Goal: Share content

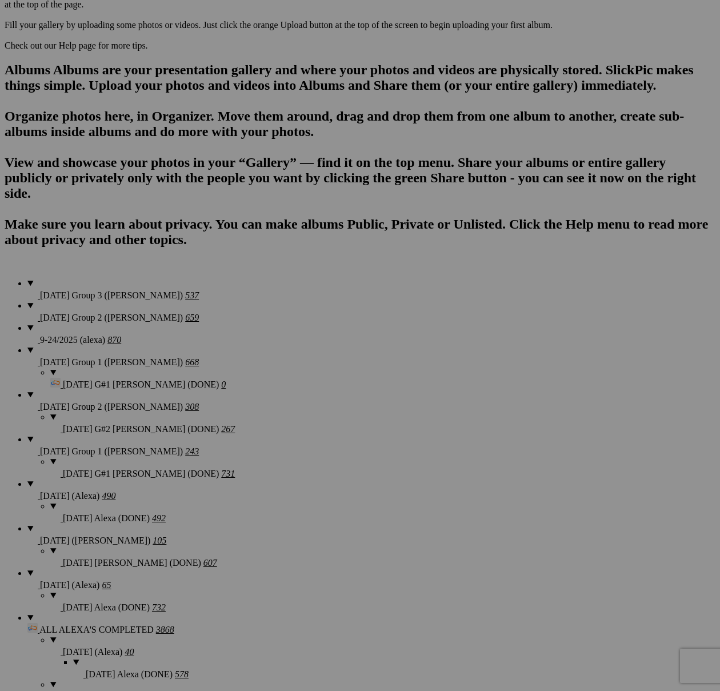
scroll to position [698, 0]
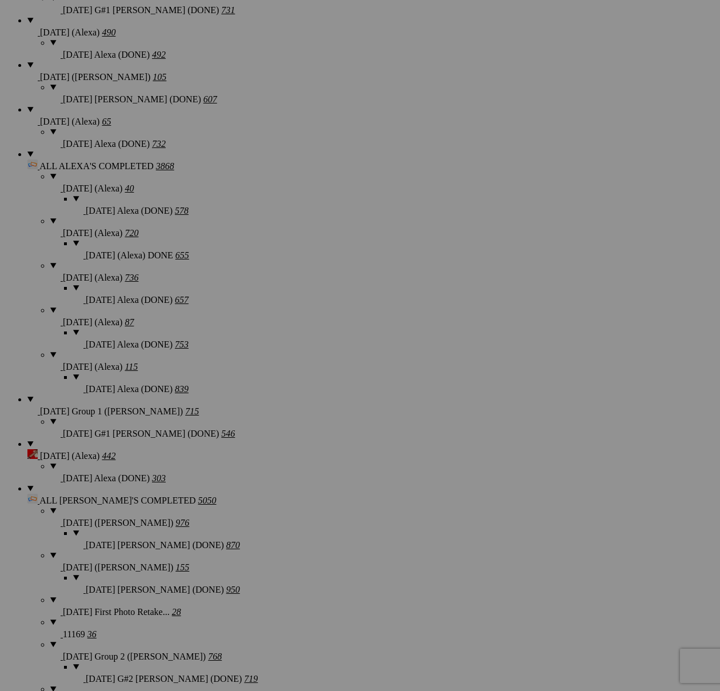
scroll to position [1160, 0]
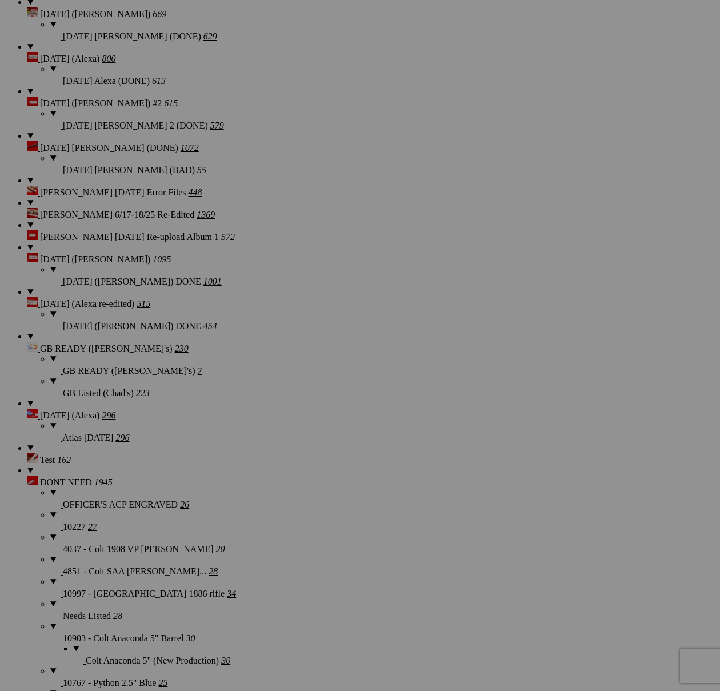
scroll to position [1942, 0]
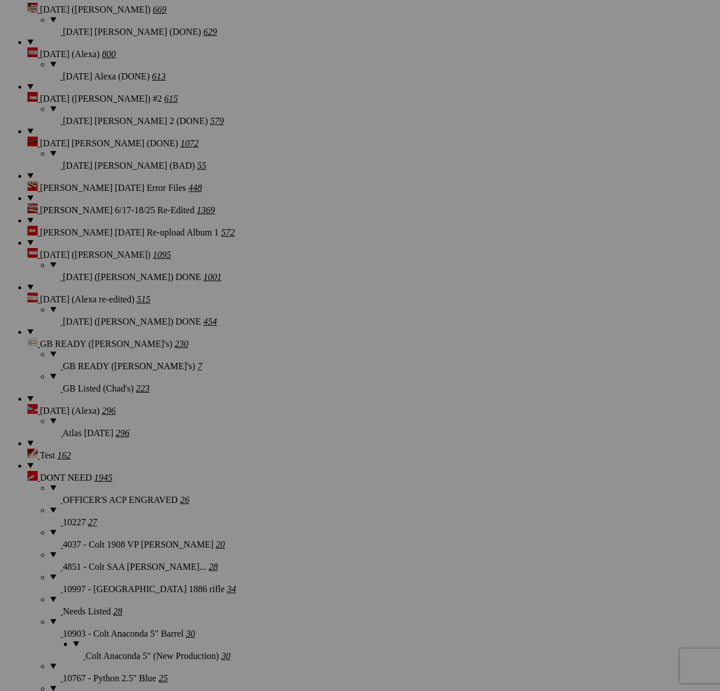
drag, startPoint x: 182, startPoint y: 522, endPoint x: 365, endPoint y: 102, distance: 458.1
type textarea "<!-- [DOMAIN_NAME] image hosting. HTML Bulk Share code Starts Here --> <div sty…"
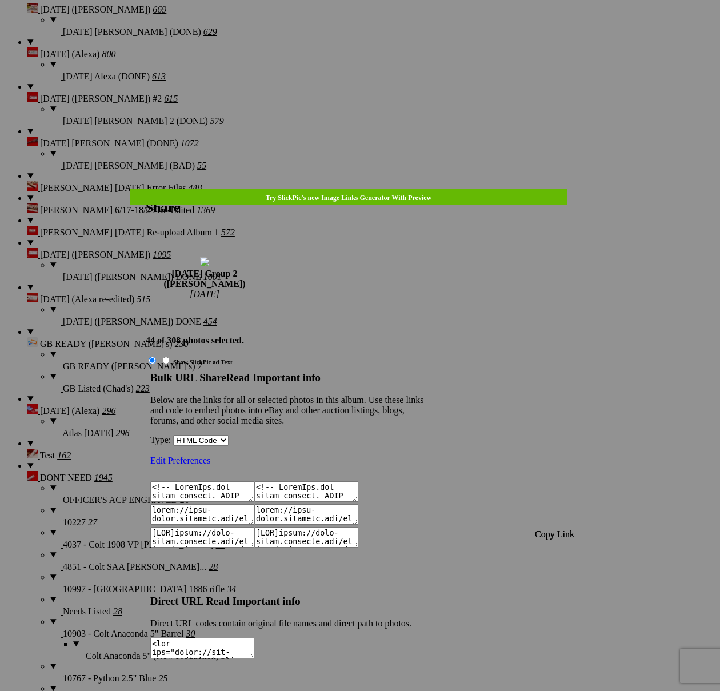
drag, startPoint x: 554, startPoint y: 362, endPoint x: 548, endPoint y: 342, distance: 20.4
click at [424, 371] on div "Bulk URL Share Read Important info Below are the links for all or selected phot…" at bounding box center [287, 477] width 274 height 213
drag, startPoint x: 548, startPoint y: 342, endPoint x: 543, endPoint y: 349, distance: 8.7
click at [424, 371] on div "Bulk URL Share Read Important info Below are the links for all or selected phot…" at bounding box center [287, 477] width 274 height 213
click at [543, 529] on span "Copy Link" at bounding box center [554, 534] width 39 height 10
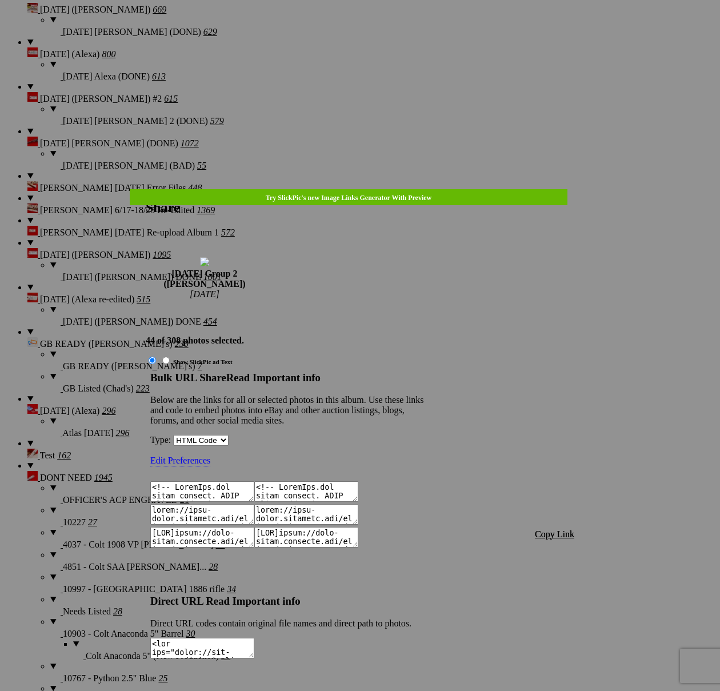
scroll to position [1599, 0]
click at [376, 41] on div at bounding box center [360, 345] width 720 height 691
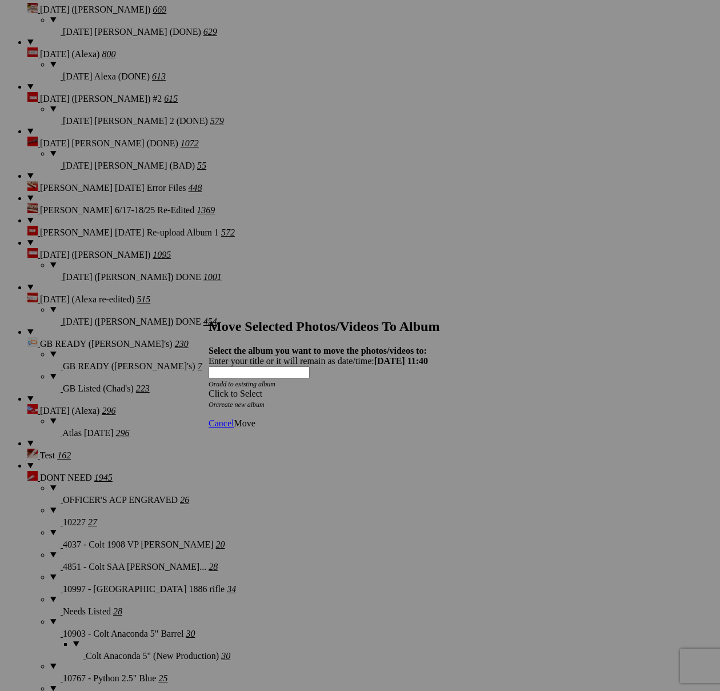
click at [424, 388] on div "Click to Select" at bounding box center [359, 393] width 303 height 10
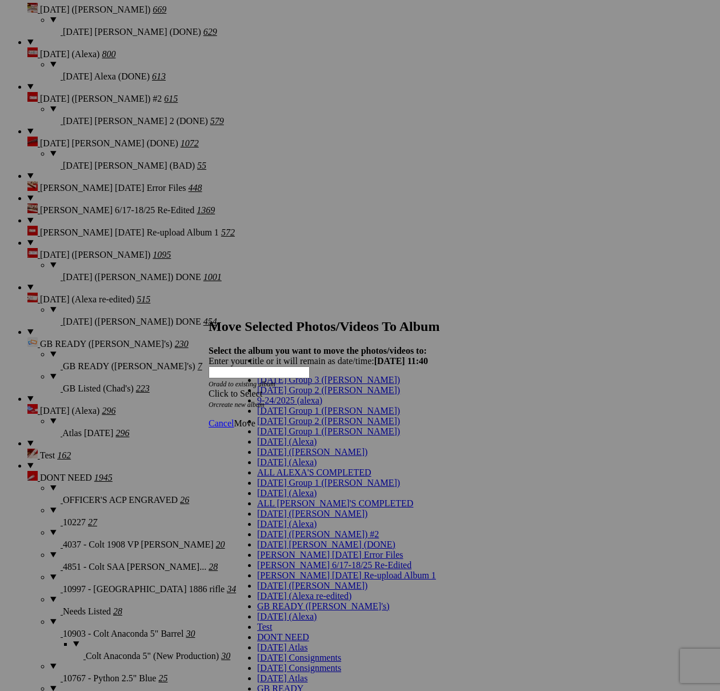
click at [278, 426] on span "[DATE] Group 2 ([PERSON_NAME])" at bounding box center [328, 421] width 143 height 10
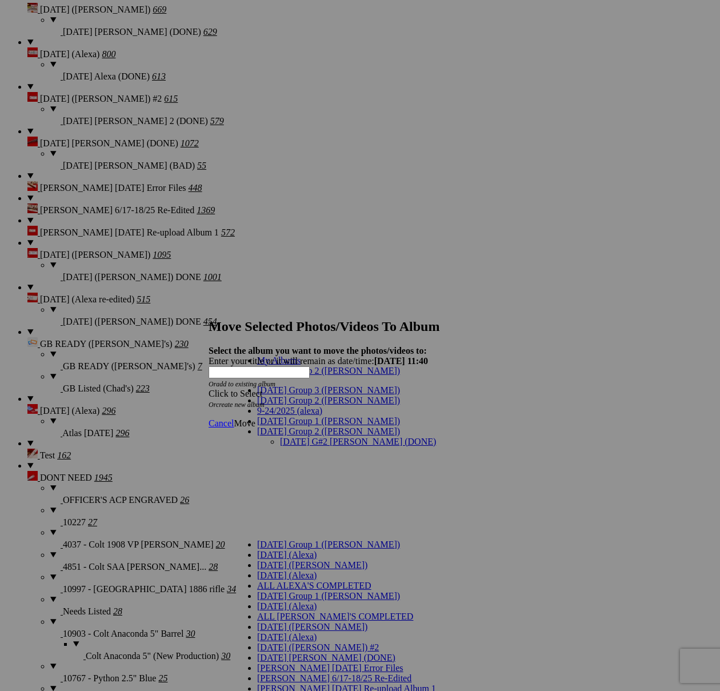
click at [304, 436] on link "[DATE] G#2 [PERSON_NAME] (DONE)" at bounding box center [358, 441] width 156 height 10
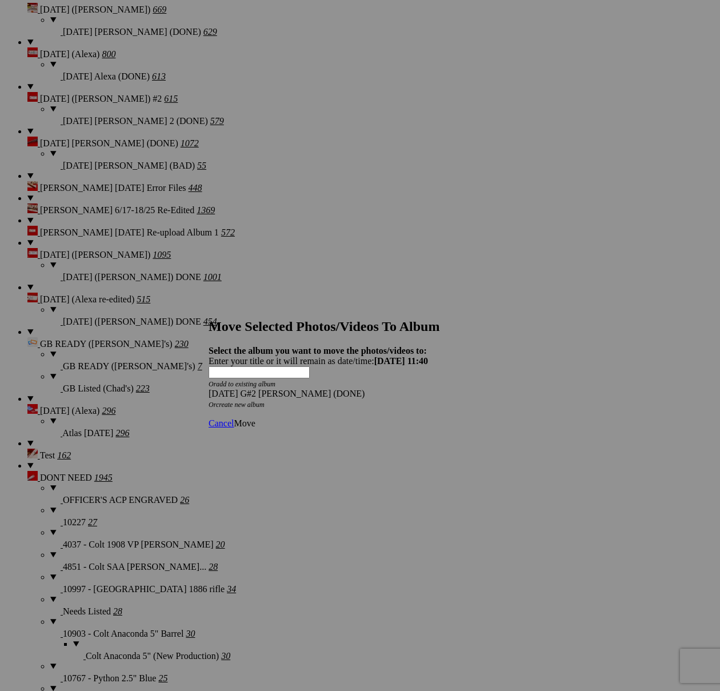
click at [255, 418] on span "Move" at bounding box center [244, 423] width 21 height 10
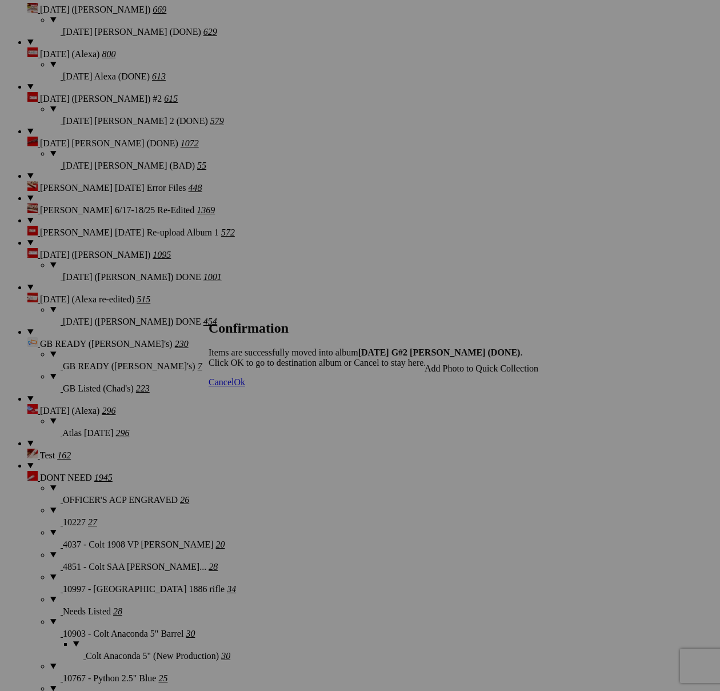
click at [234, 387] on span "Cancel" at bounding box center [220, 382] width 25 height 10
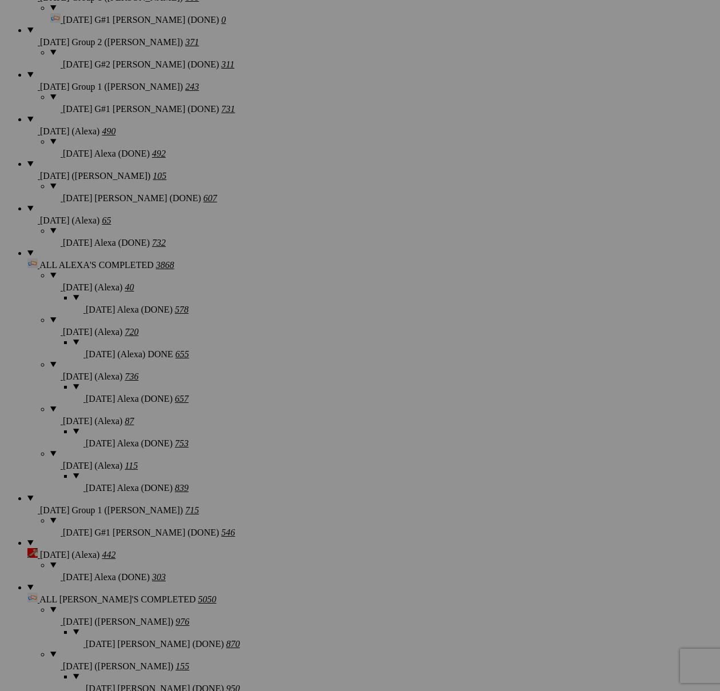
scroll to position [1060, 0]
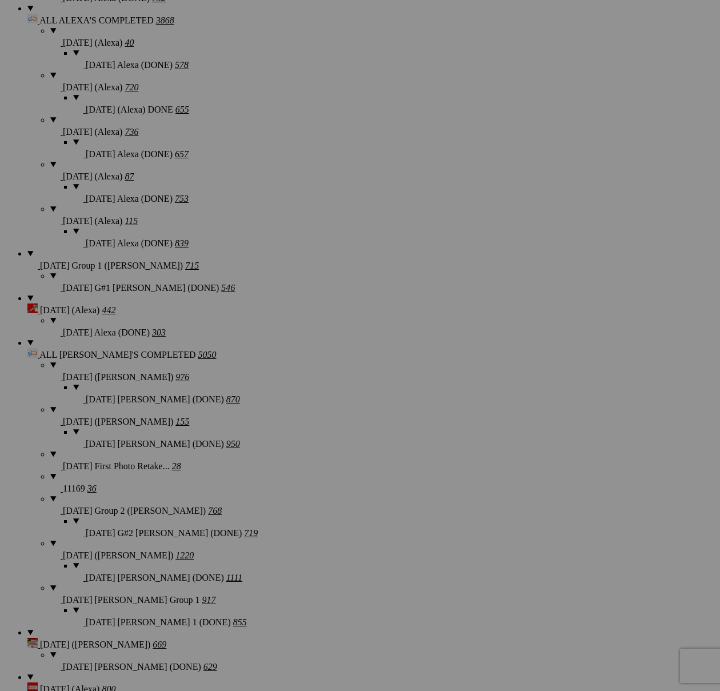
scroll to position [1306, 0]
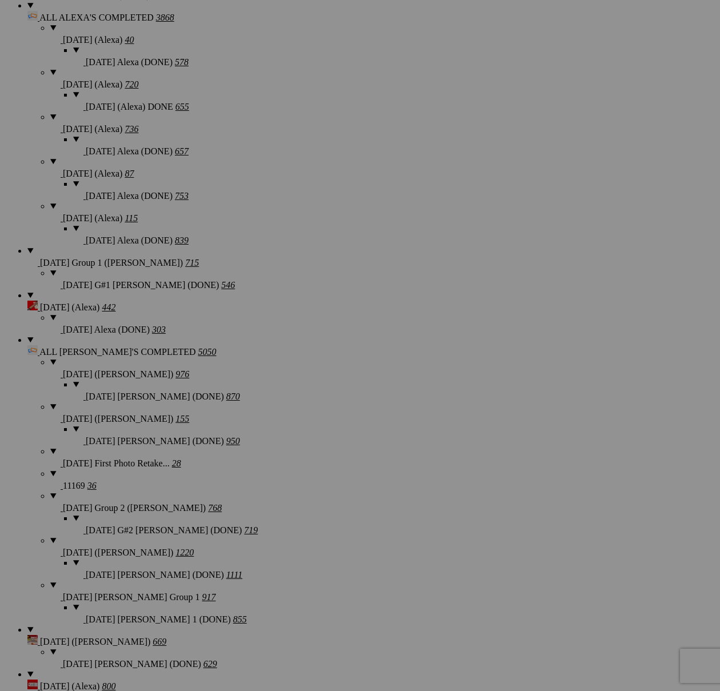
scroll to position [1879, 0]
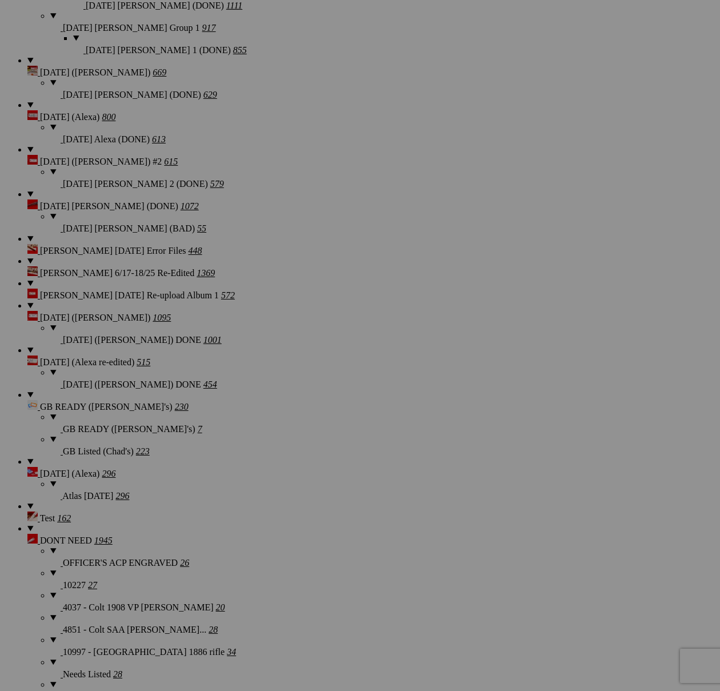
type textarea "<!-- [DOMAIN_NAME] image hosting. HTML Bulk Share code Starts Here --> <div sty…"
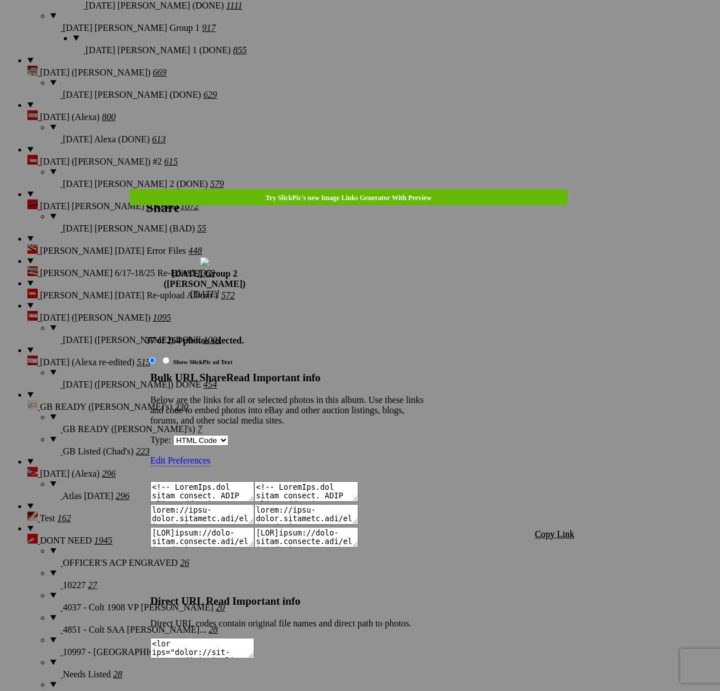
click at [548, 529] on span "Copy Link" at bounding box center [554, 534] width 39 height 10
click at [393, 37] on div at bounding box center [360, 345] width 720 height 691
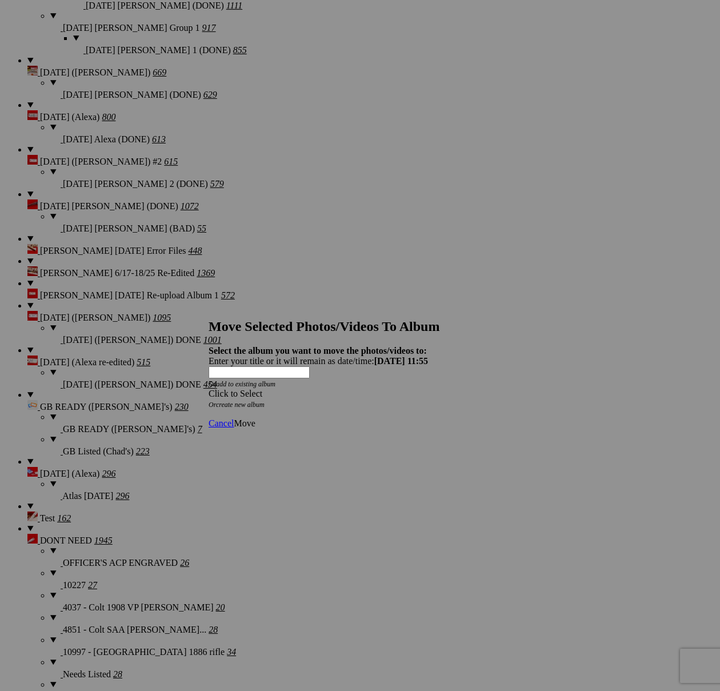
drag, startPoint x: 407, startPoint y: 351, endPoint x: 360, endPoint y: 364, distance: 48.6
click at [407, 388] on div "Click to Select" at bounding box center [359, 393] width 303 height 10
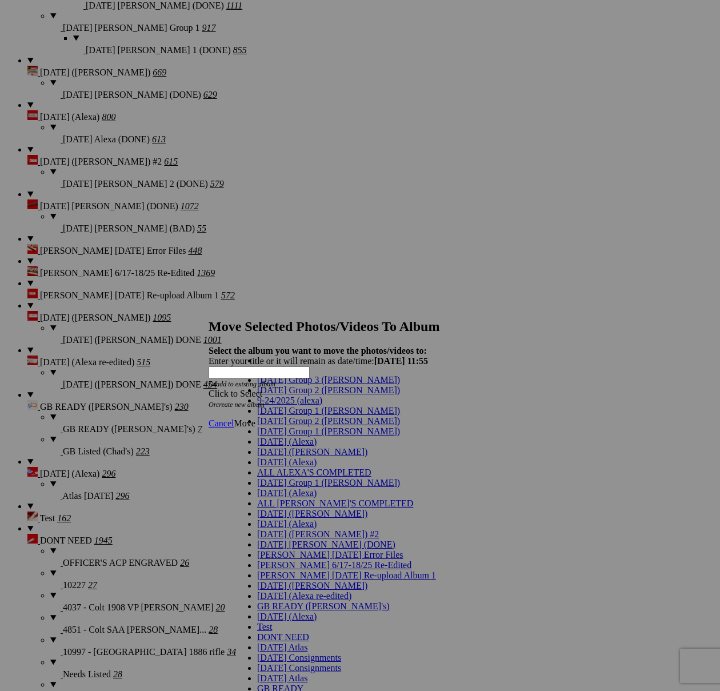
click at [278, 426] on span "[DATE] Group 2 ([PERSON_NAME])" at bounding box center [328, 421] width 143 height 10
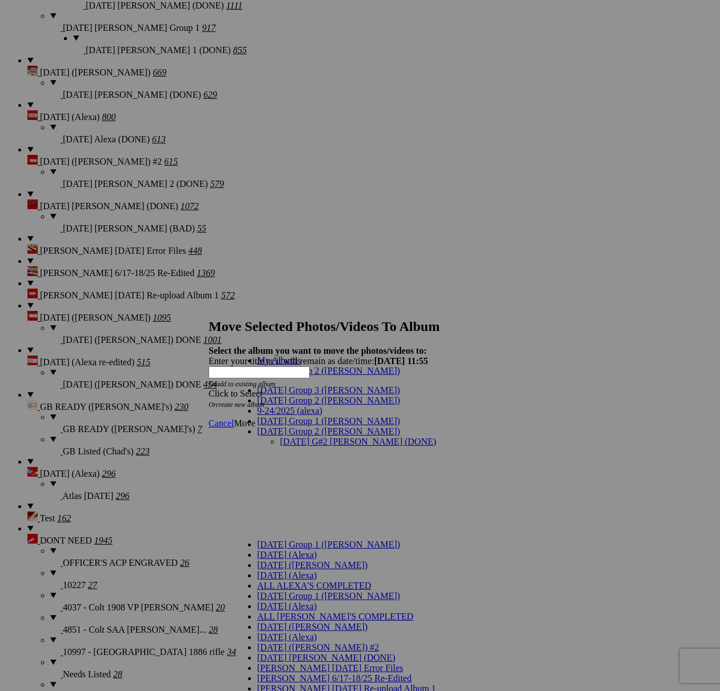
click at [287, 436] on link "[DATE] G#2 [PERSON_NAME] (DONE)" at bounding box center [358, 441] width 156 height 10
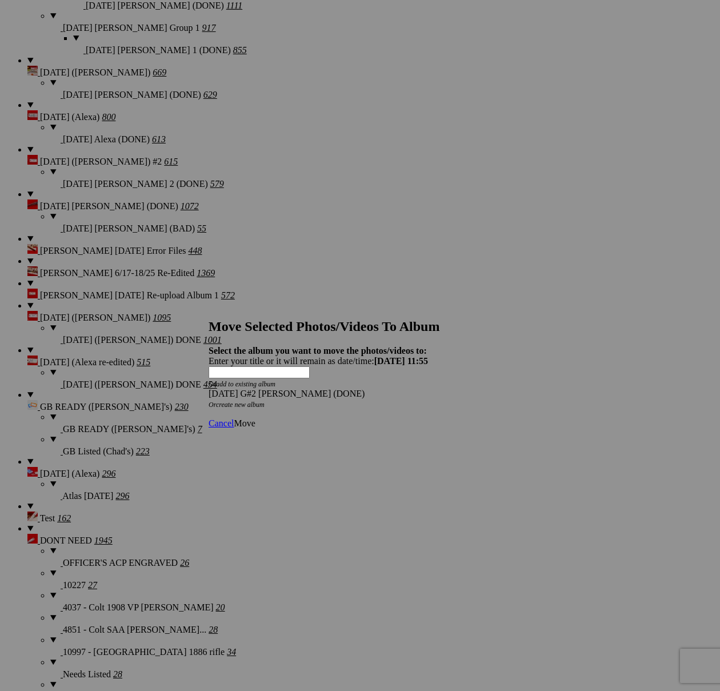
drag, startPoint x: 490, startPoint y: 399, endPoint x: 471, endPoint y: 400, distance: 18.9
click at [255, 418] on span "Move" at bounding box center [244, 423] width 21 height 10
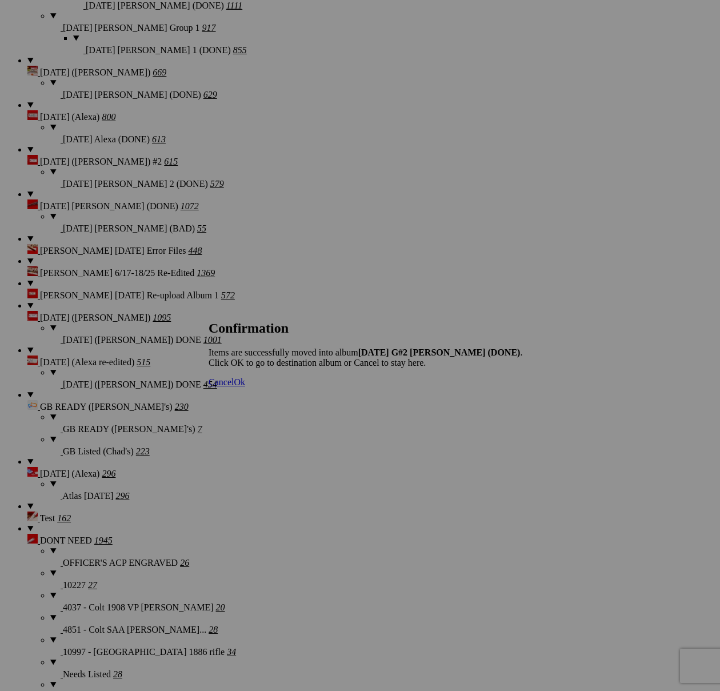
click at [234, 387] on span "Cancel" at bounding box center [220, 382] width 25 height 10
